Goal: Task Accomplishment & Management: Manage account settings

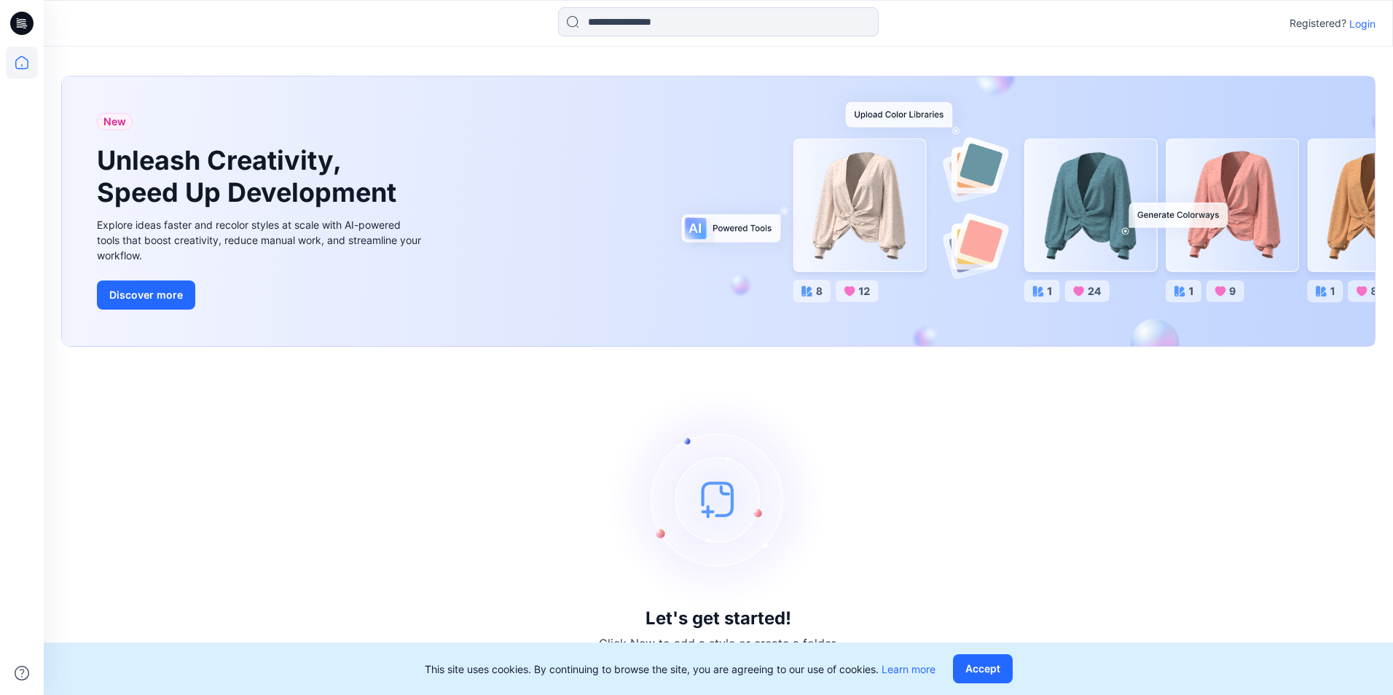
click at [1364, 25] on p "Login" at bounding box center [1362, 23] width 26 height 15
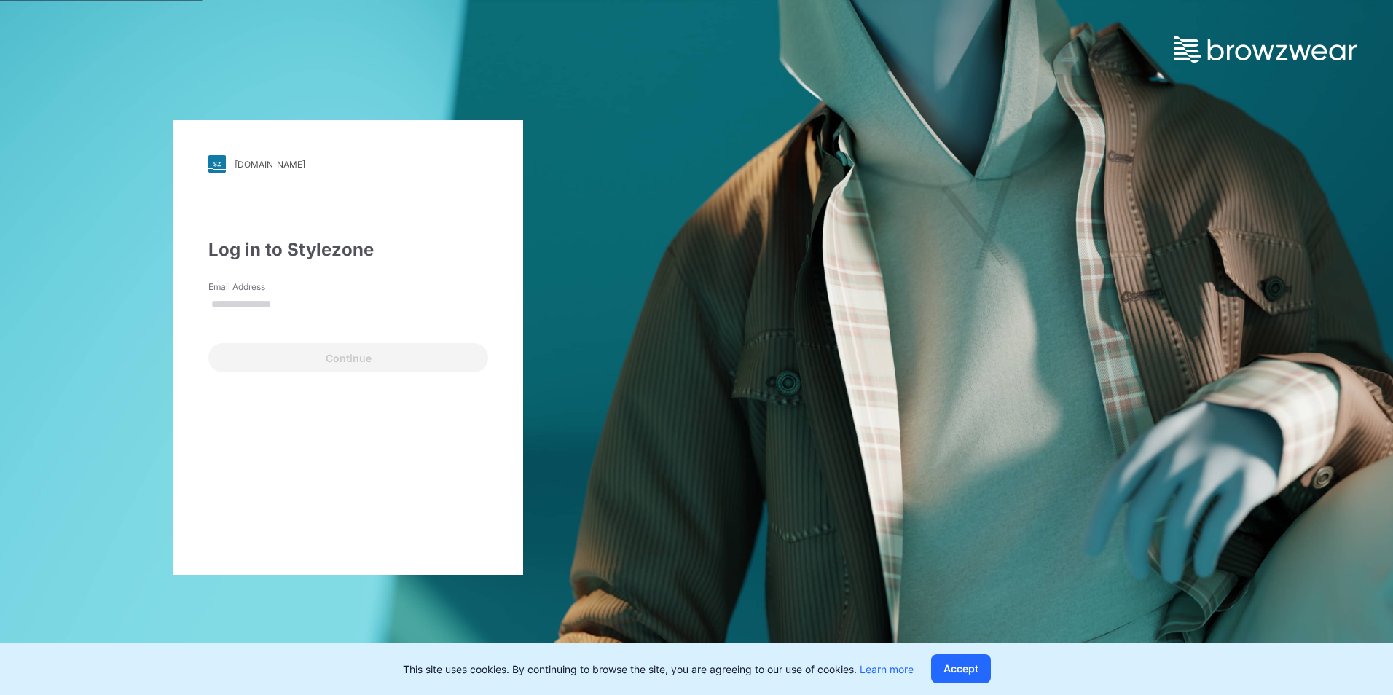
click at [319, 291] on div "Email Address" at bounding box center [348, 302] width 280 height 44
click at [313, 303] on input "Email Address" at bounding box center [348, 305] width 280 height 22
type input "**********"
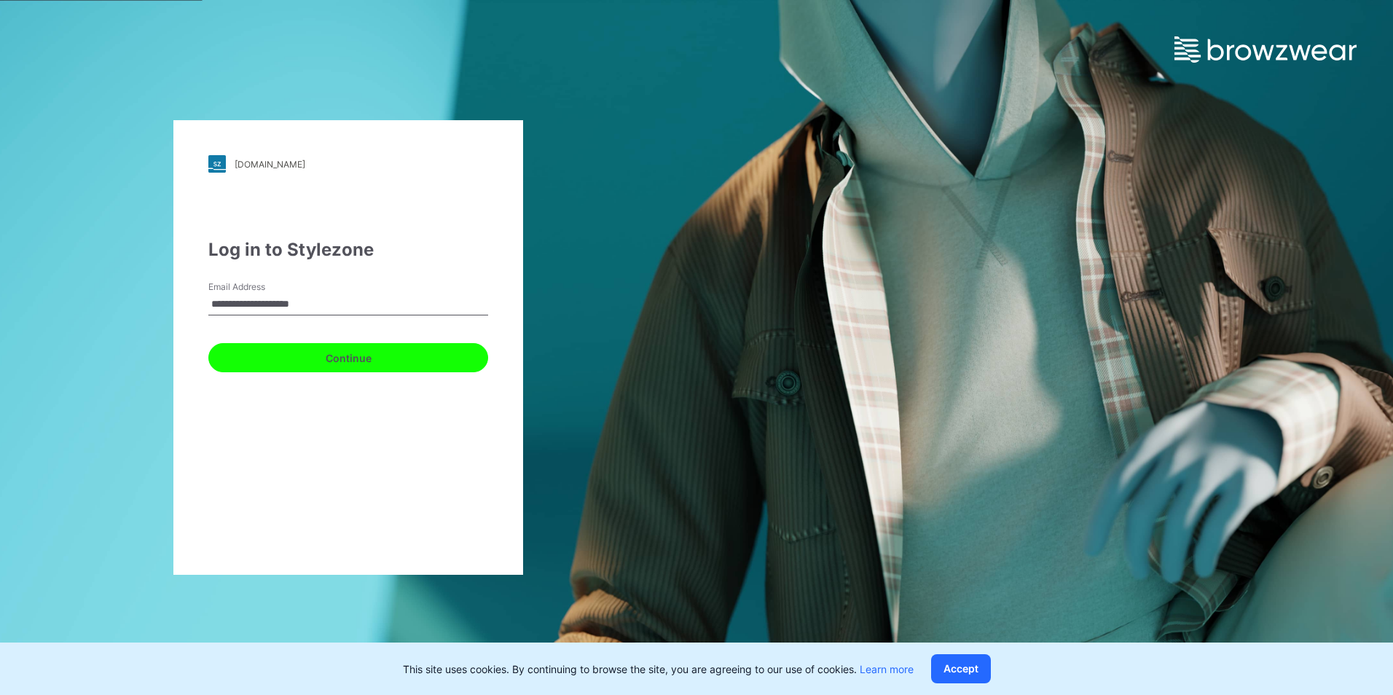
click at [365, 361] on button "Continue" at bounding box center [348, 357] width 280 height 29
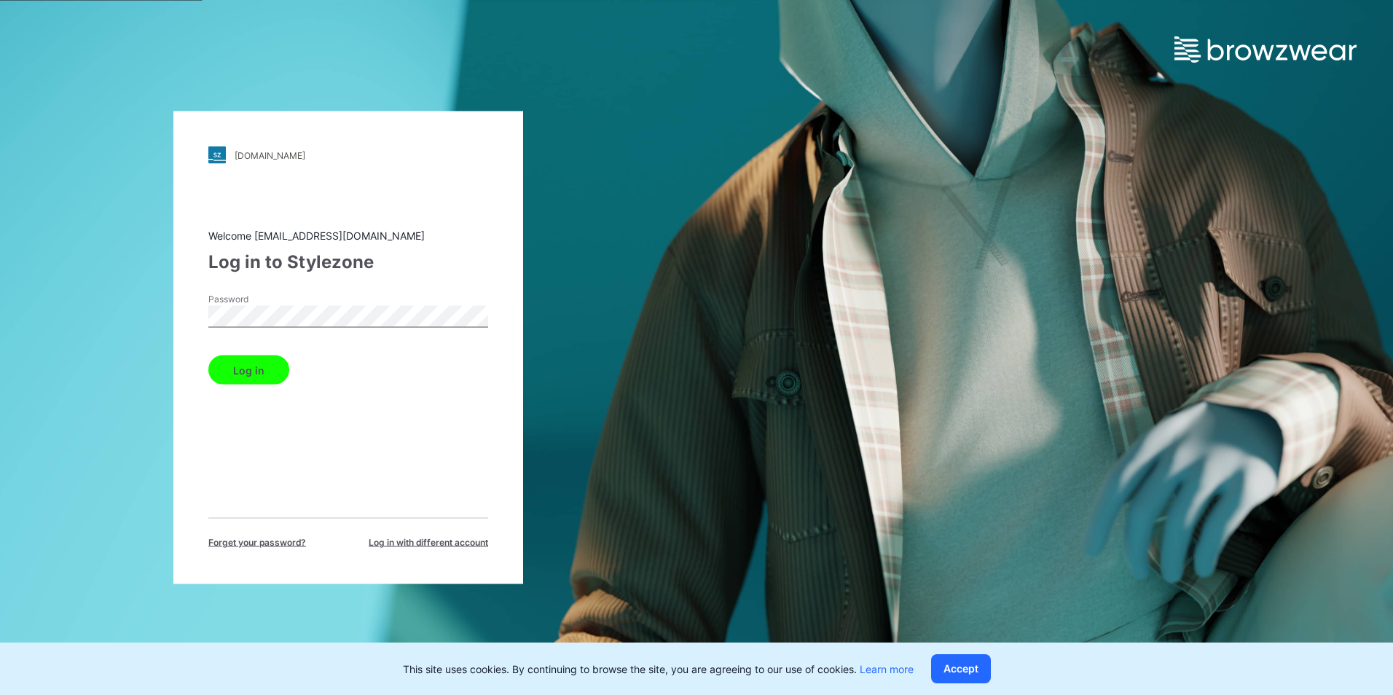
click at [239, 374] on button "Log in" at bounding box center [248, 370] width 81 height 29
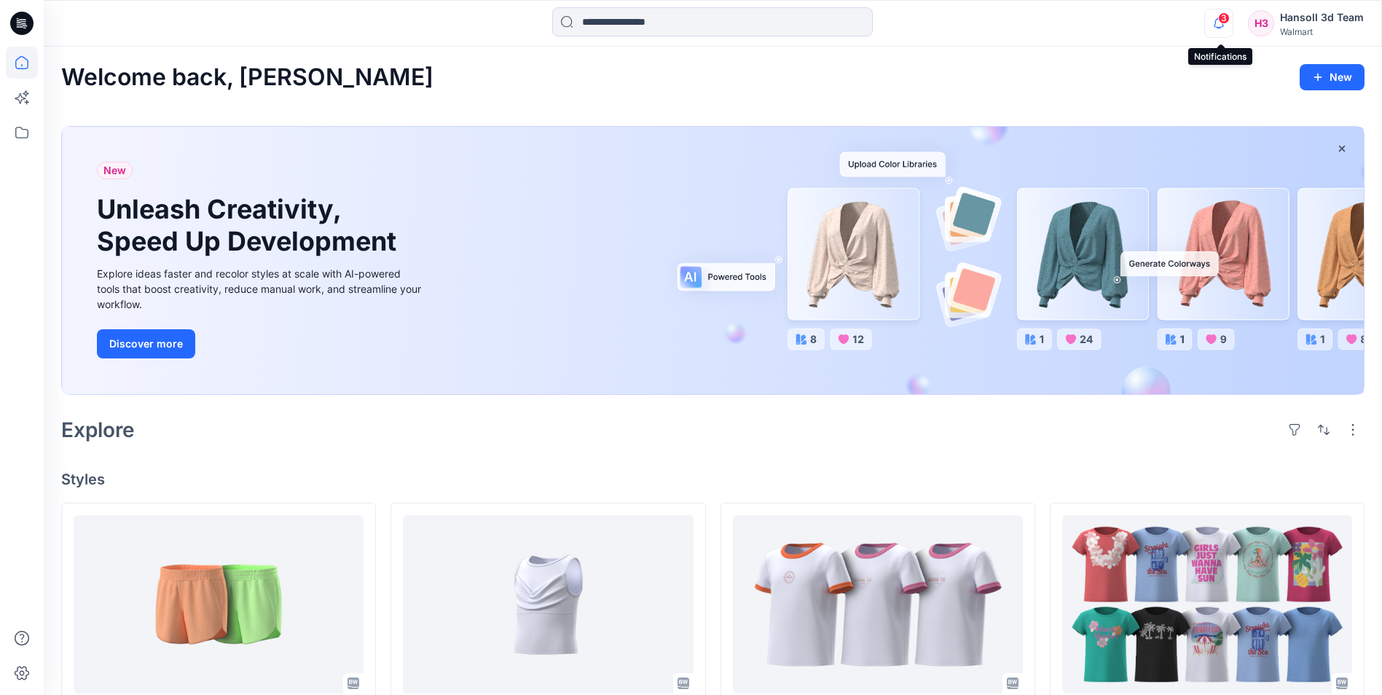
click at [1219, 29] on icon "button" at bounding box center [1219, 23] width 28 height 29
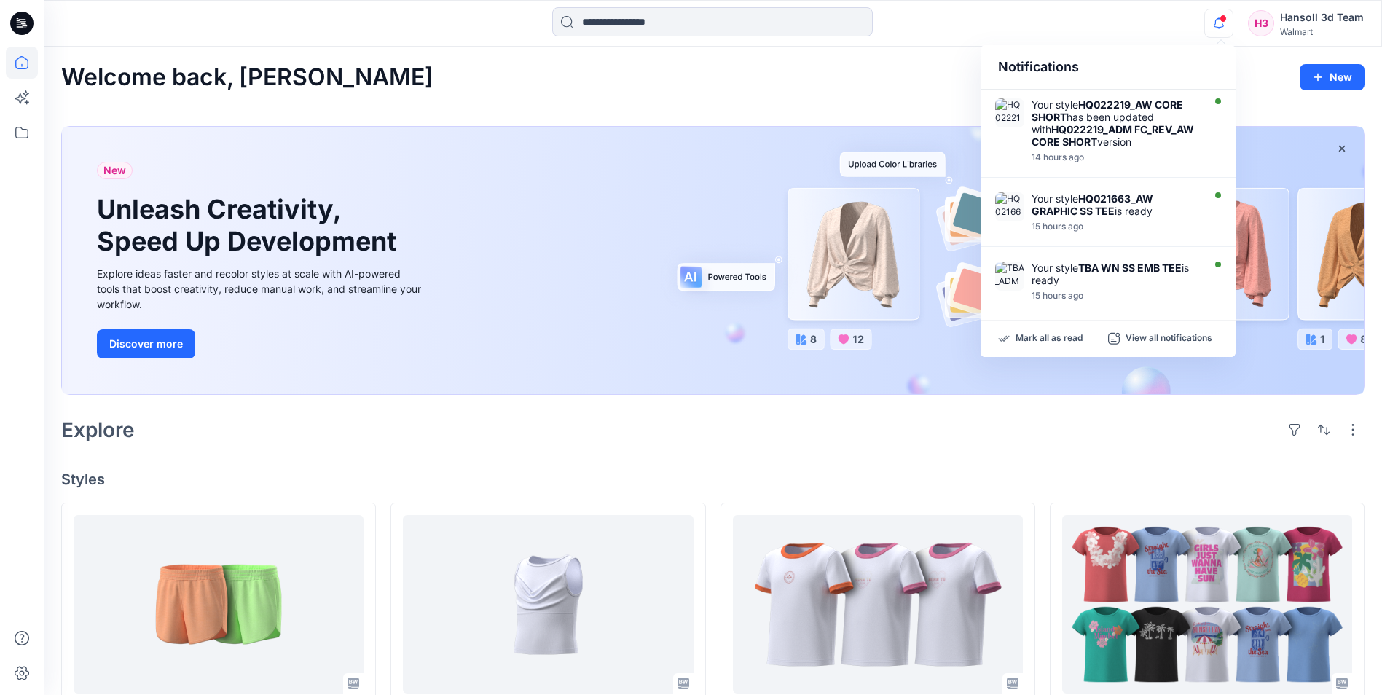
click at [20, 25] on icon at bounding box center [21, 23] width 23 height 23
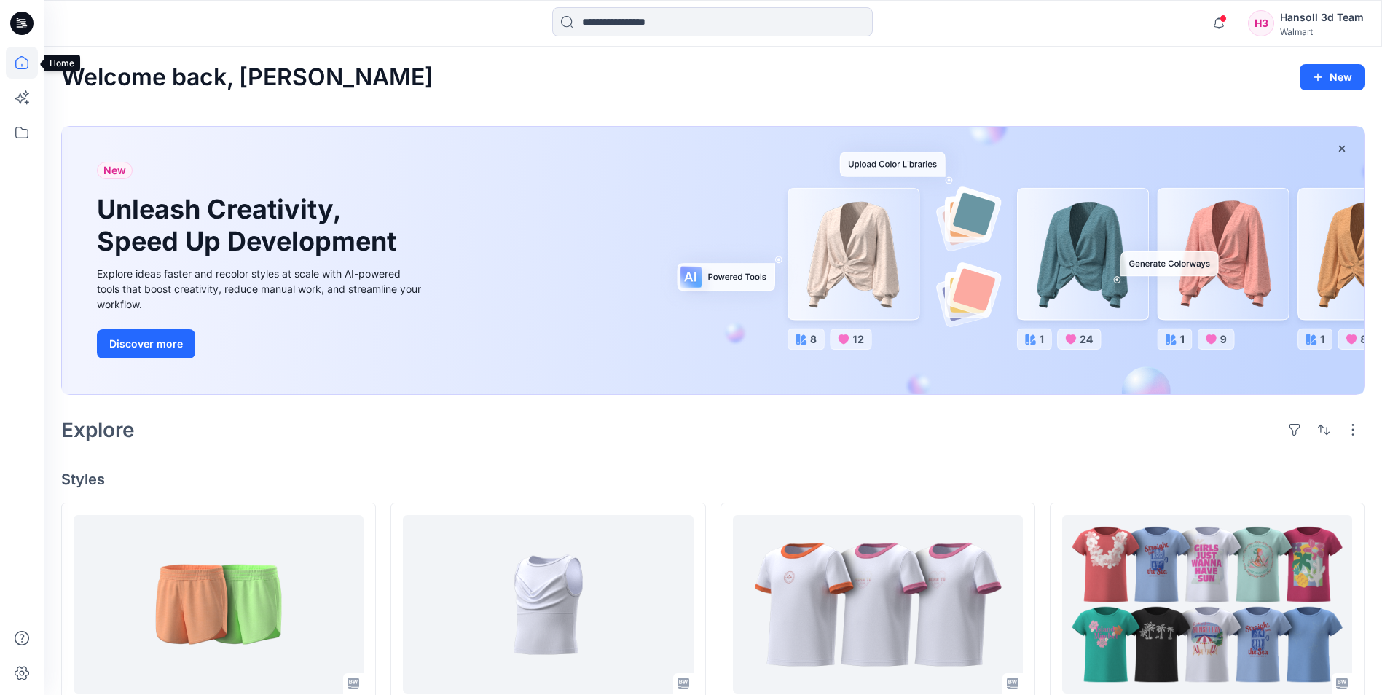
click at [24, 64] on icon at bounding box center [22, 63] width 32 height 32
click at [29, 30] on icon at bounding box center [21, 23] width 23 height 23
click at [27, 63] on icon at bounding box center [22, 63] width 32 height 32
click at [27, 25] on icon at bounding box center [21, 23] width 23 height 23
